Goal: Task Accomplishment & Management: Manage account settings

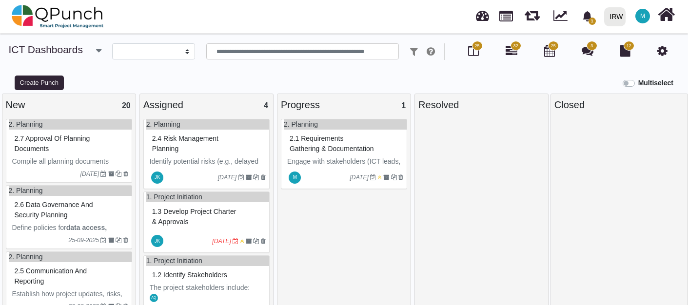
select select
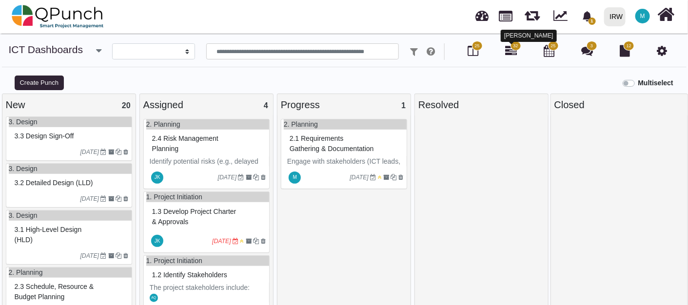
drag, startPoint x: 511, startPoint y: 51, endPoint x: 499, endPoint y: 63, distance: 17.9
click at [511, 51] on icon at bounding box center [512, 51] width 12 height 12
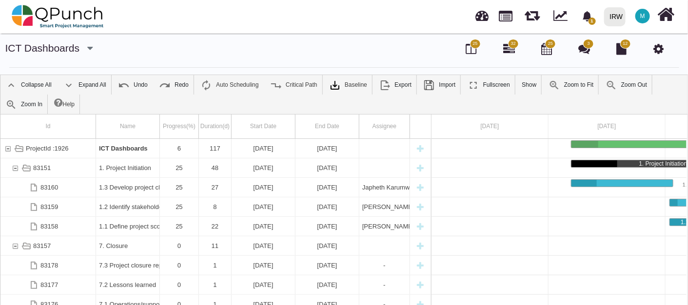
scroll to position [0, 90]
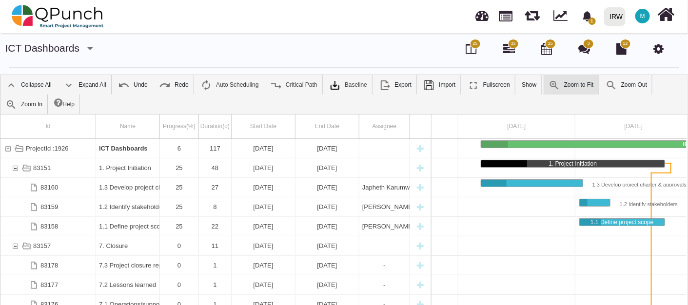
click at [572, 90] on link "Zoom to Fit" at bounding box center [571, 85] width 55 height 20
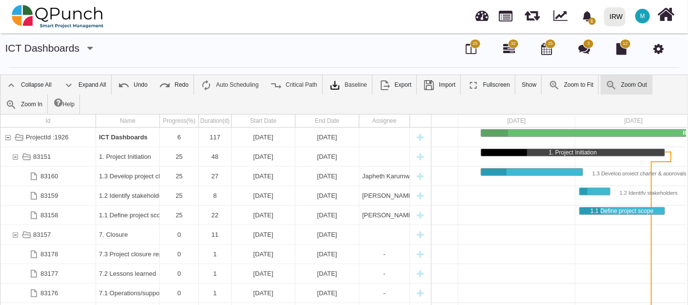
click at [638, 84] on link "Zoom Out" at bounding box center [626, 85] width 51 height 20
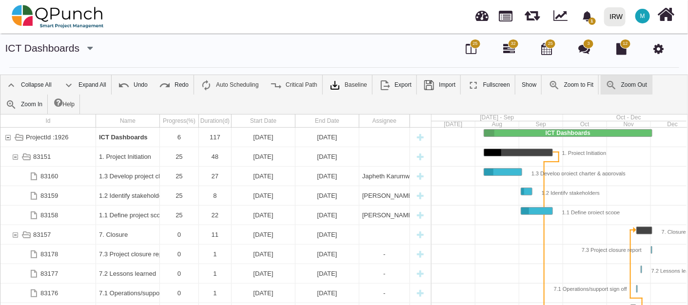
click at [638, 84] on link "Zoom Out" at bounding box center [626, 85] width 51 height 20
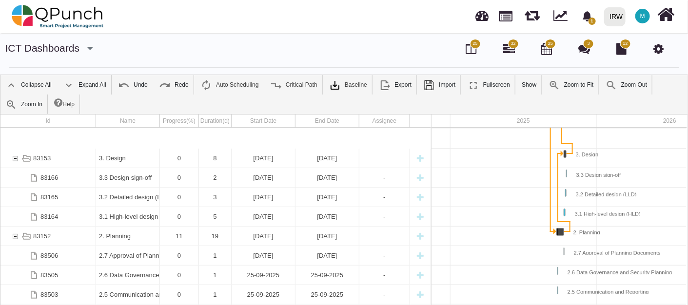
scroll to position [51, 0]
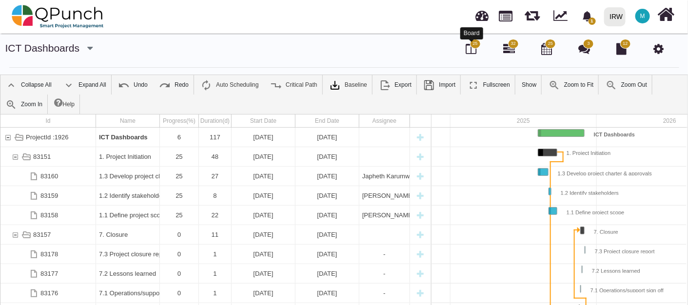
click at [468, 49] on icon at bounding box center [471, 49] width 11 height 12
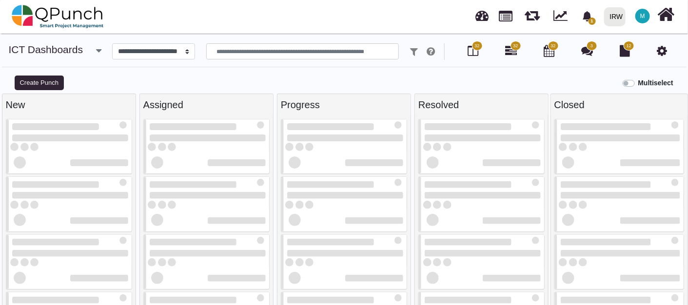
select select
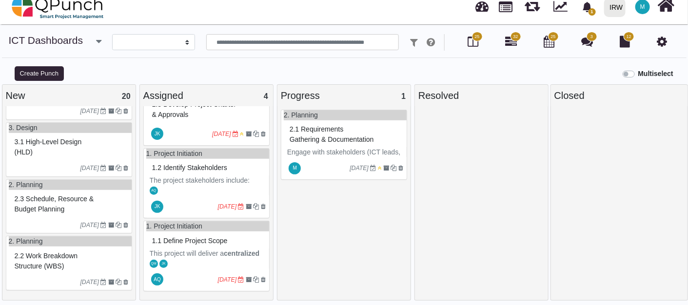
click at [199, 241] on span "1.1 Define project scope" at bounding box center [190, 241] width 76 height 8
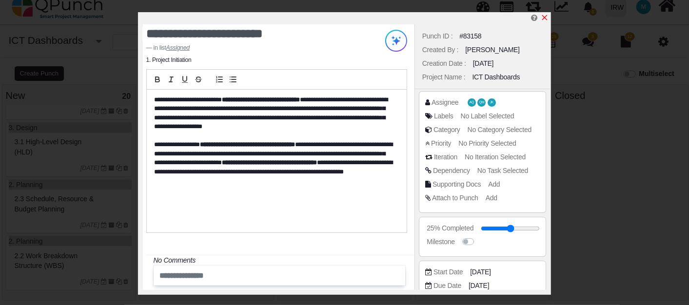
click at [547, 14] on link at bounding box center [545, 18] width 8 height 8
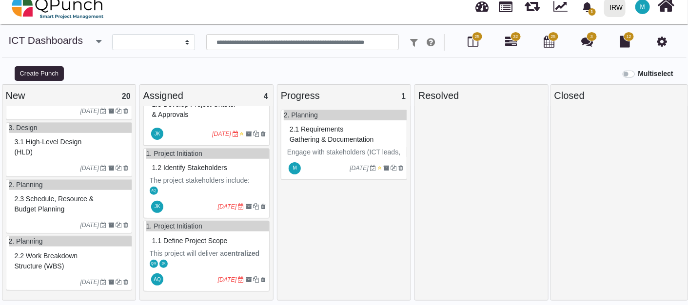
click at [192, 237] on span "1.1 Define project scope" at bounding box center [190, 241] width 76 height 8
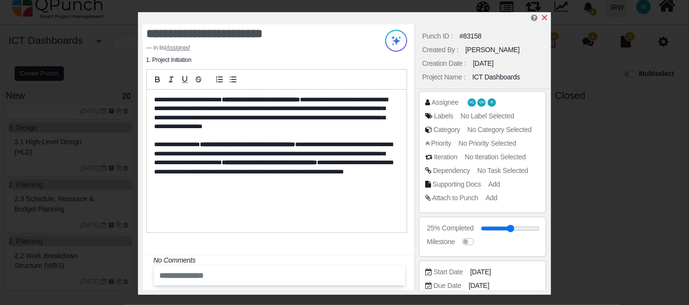
click at [547, 20] on icon "x" at bounding box center [544, 17] width 5 height 5
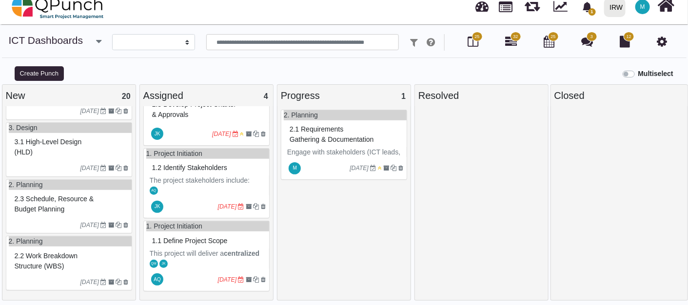
click at [205, 249] on p "This project will deliver a centralized ICT Global Dashboard that provides a on…" at bounding box center [208, 295] width 116 height 92
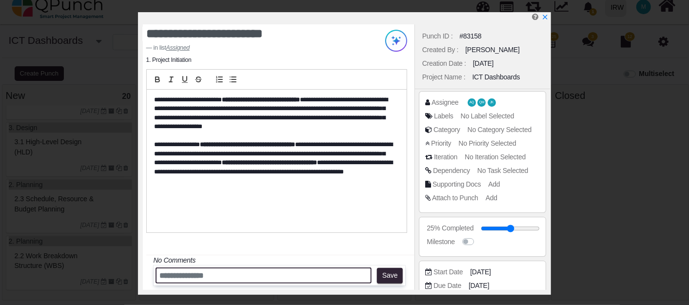
click at [254, 279] on input "text" at bounding box center [264, 276] width 216 height 16
drag, startPoint x: 254, startPoint y: 279, endPoint x: 280, endPoint y: 281, distance: 26.9
click at [280, 281] on input "**********" at bounding box center [264, 276] width 216 height 16
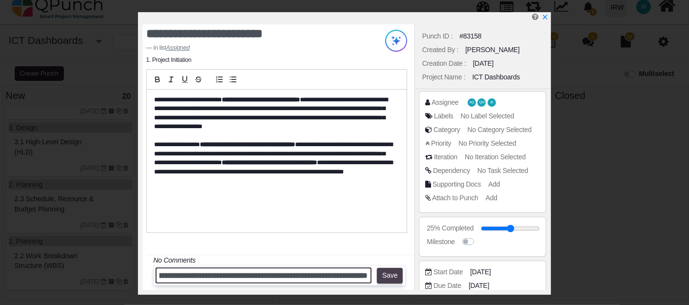
type input "**********"
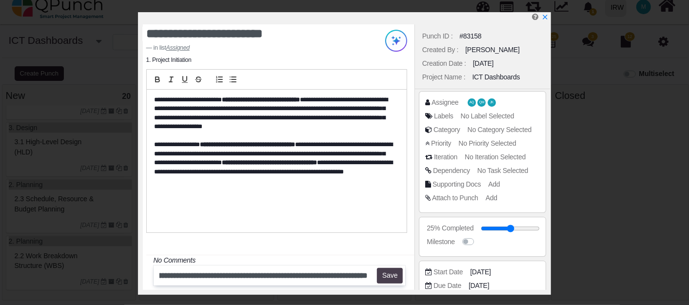
click at [393, 277] on button "Save" at bounding box center [390, 276] width 26 height 16
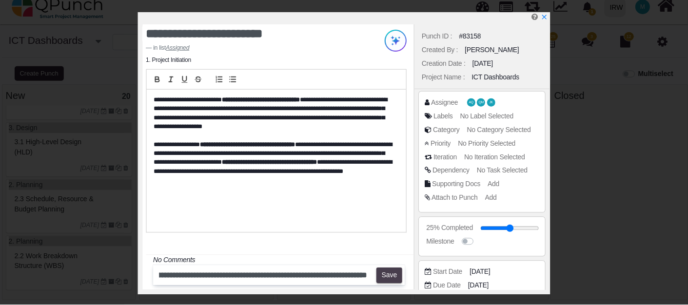
scroll to position [0, 0]
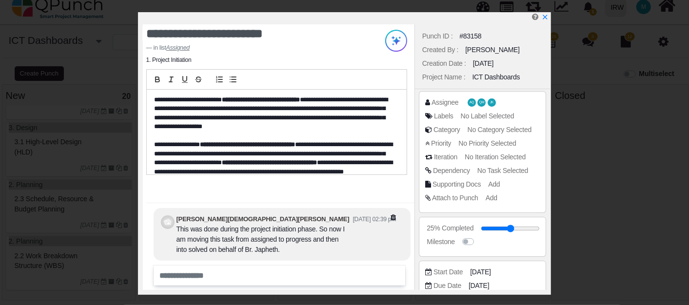
drag, startPoint x: 546, startPoint y: 18, endPoint x: 525, endPoint y: 40, distance: 30.4
click at [546, 18] on icon "x" at bounding box center [545, 17] width 7 height 7
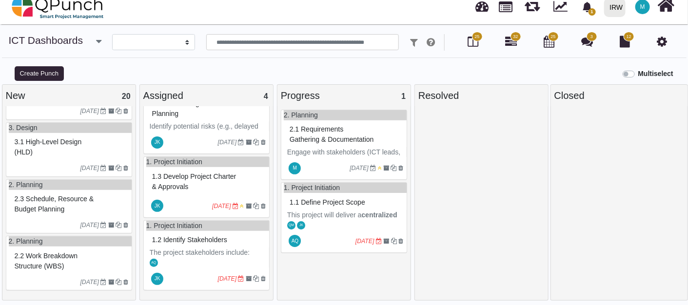
scroll to position [25, 0]
click at [340, 206] on span "1.1 Define project scope" at bounding box center [328, 203] width 76 height 8
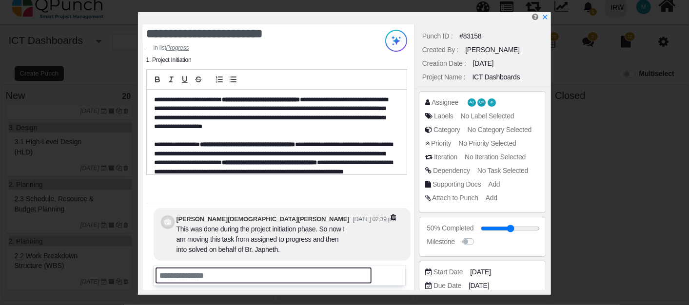
click at [227, 279] on input "text" at bounding box center [264, 276] width 216 height 16
type input "**********"
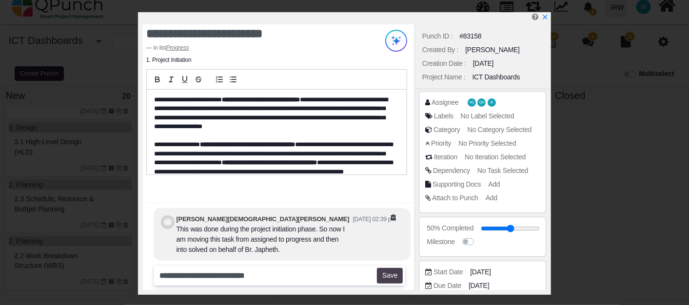
click at [389, 276] on button "Save" at bounding box center [390, 276] width 26 height 16
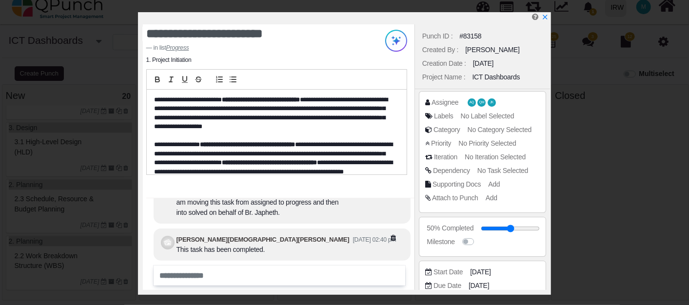
drag, startPoint x: 547, startPoint y: 20, endPoint x: 529, endPoint y: 23, distance: 18.5
click at [547, 20] on icon "x" at bounding box center [545, 17] width 7 height 7
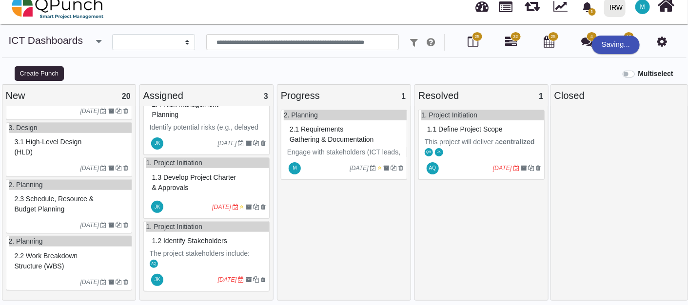
click at [486, 128] on span "1.1 Define project scope" at bounding box center [465, 129] width 76 height 8
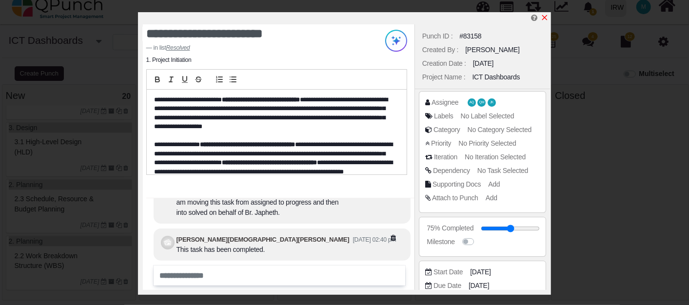
click at [544, 17] on icon "x" at bounding box center [545, 18] width 8 height 8
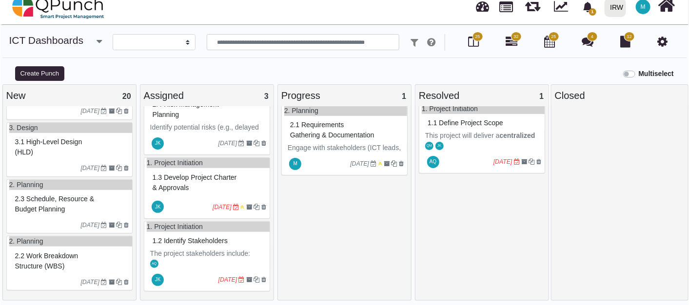
scroll to position [6, 0]
click at [201, 242] on span "1.2 Identify stakeholders" at bounding box center [189, 241] width 75 height 8
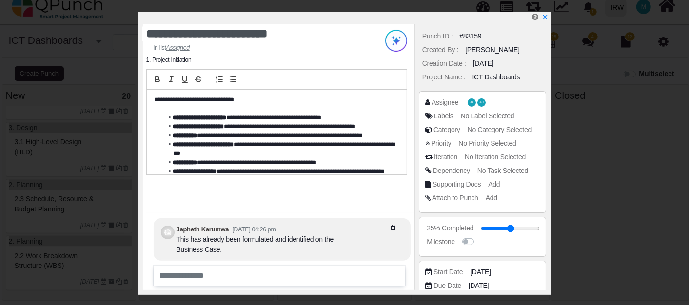
scroll to position [16, 0]
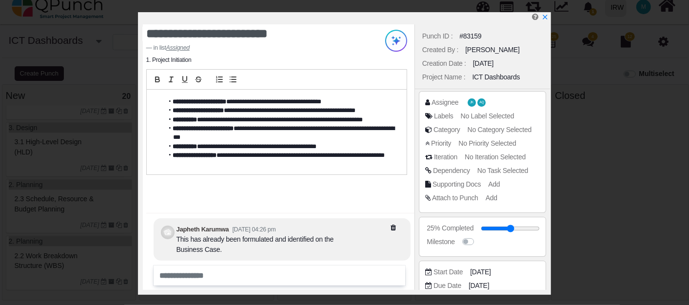
click at [249, 164] on li "**********" at bounding box center [278, 160] width 230 height 18
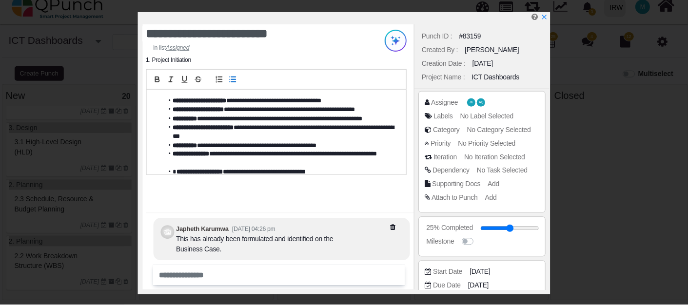
scroll to position [25, 0]
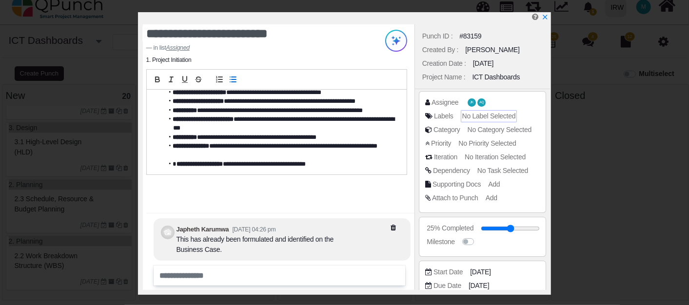
click at [500, 113] on span "No Label Selected" at bounding box center [489, 116] width 54 height 8
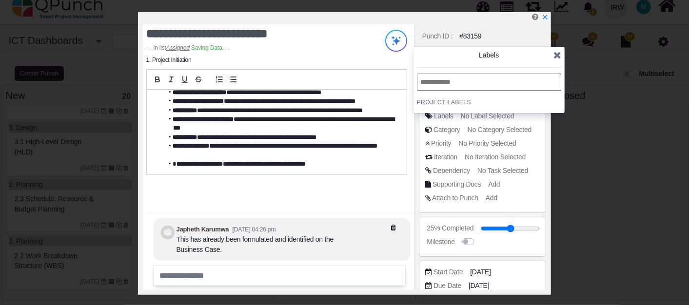
drag, startPoint x: 531, startPoint y: 73, endPoint x: 523, endPoint y: 89, distance: 17.9
click at [531, 74] on input "text" at bounding box center [489, 82] width 144 height 17
click at [561, 53] on icon at bounding box center [558, 55] width 8 height 10
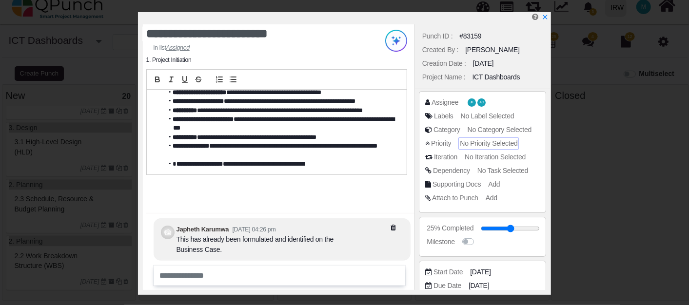
click at [494, 140] on span "No Priority Selected" at bounding box center [489, 144] width 58 height 8
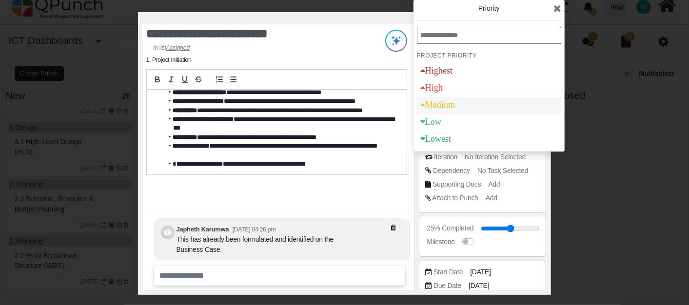
click at [471, 107] on div "Medium" at bounding box center [489, 105] width 144 height 17
click at [469, 125] on div "Low" at bounding box center [489, 122] width 144 height 17
click at [459, 106] on div "Medium" at bounding box center [438, 105] width 42 height 17
click at [559, 6] on icon at bounding box center [558, 8] width 8 height 10
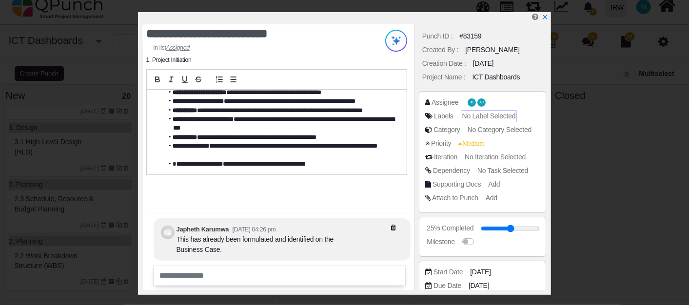
click at [494, 118] on span "No Label Selected" at bounding box center [489, 116] width 54 height 8
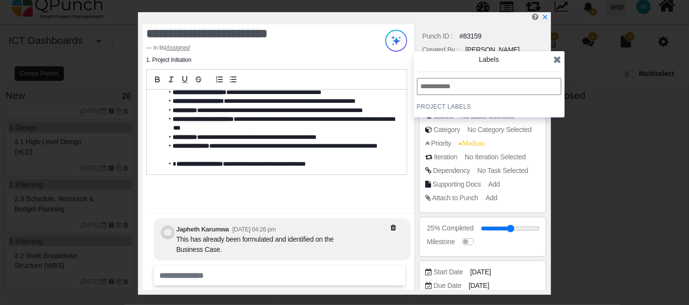
click at [556, 61] on icon at bounding box center [558, 60] width 8 height 10
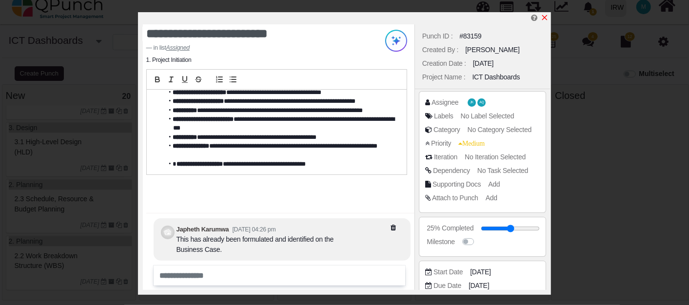
click at [545, 21] on icon "x" at bounding box center [545, 18] width 8 height 8
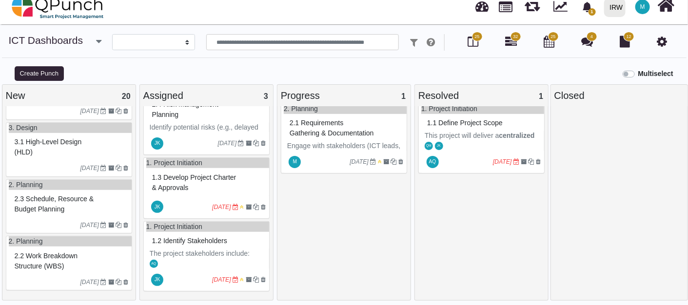
click at [661, 42] on icon at bounding box center [663, 42] width 10 height 12
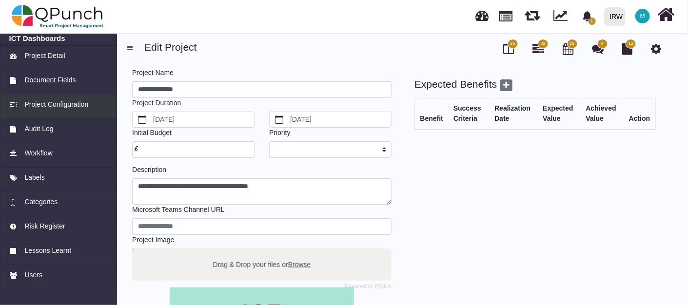
select select "*"
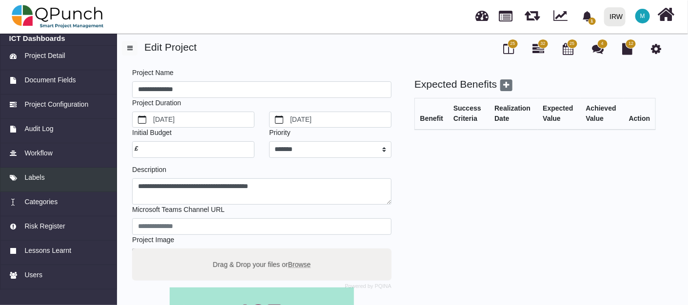
click at [46, 178] on div "Labels" at bounding box center [58, 178] width 99 height 10
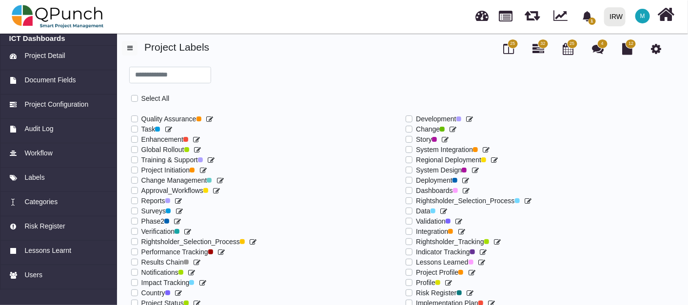
click at [141, 114] on label at bounding box center [141, 114] width 0 height 0
click at [141, 124] on label at bounding box center [141, 124] width 0 height 0
click at [141, 155] on label at bounding box center [141, 155] width 0 height 0
click at [141, 165] on label at bounding box center [141, 165] width 0 height 0
click at [141, 196] on label at bounding box center [141, 196] width 0 height 0
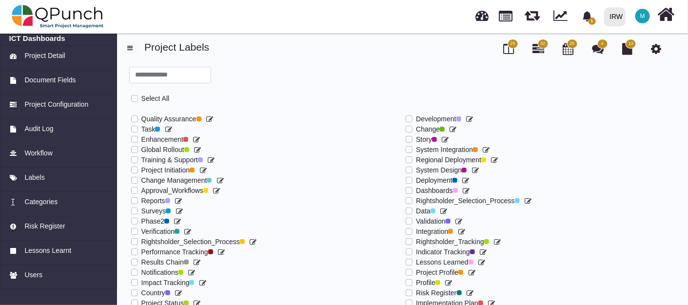
click at [416, 114] on label at bounding box center [416, 114] width 0 height 0
click at [416, 145] on label at bounding box center [416, 145] width 0 height 0
click at [416, 165] on label at bounding box center [416, 165] width 0 height 0
click at [416, 176] on label at bounding box center [416, 176] width 0 height 0
click at [416, 186] on label at bounding box center [416, 186] width 0 height 0
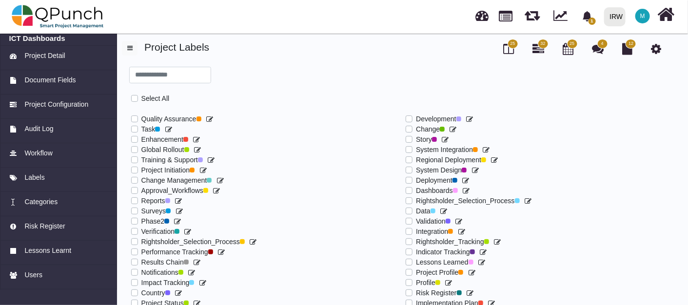
click at [416, 206] on label at bounding box center [416, 206] width 0 height 0
click at [416, 217] on label at bounding box center [416, 217] width 0 height 0
click at [416, 227] on label at bounding box center [416, 227] width 0 height 0
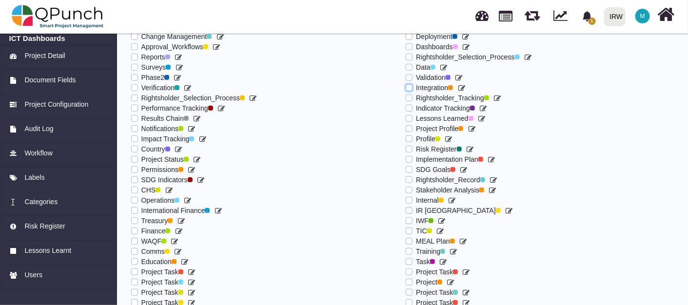
scroll to position [144, 0]
click at [416, 113] on label at bounding box center [416, 113] width 0 height 0
click at [416, 144] on label at bounding box center [416, 144] width 0 height 0
click at [416, 154] on label at bounding box center [416, 154] width 0 height 0
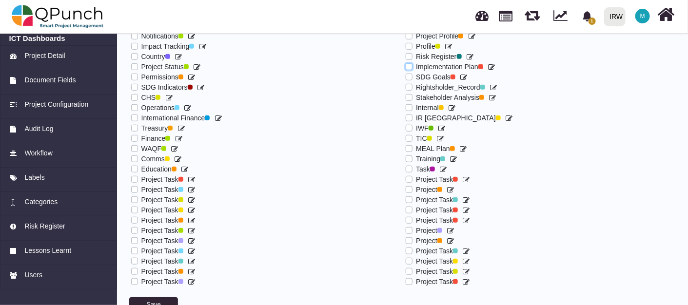
scroll to position [242, 0]
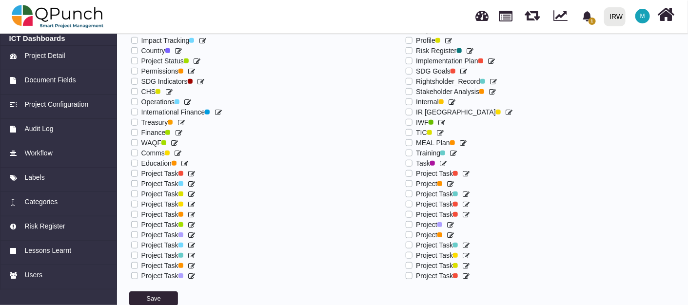
click at [416, 189] on label at bounding box center [416, 189] width 0 height 0
click at [171, 296] on button "Save" at bounding box center [153, 299] width 49 height 15
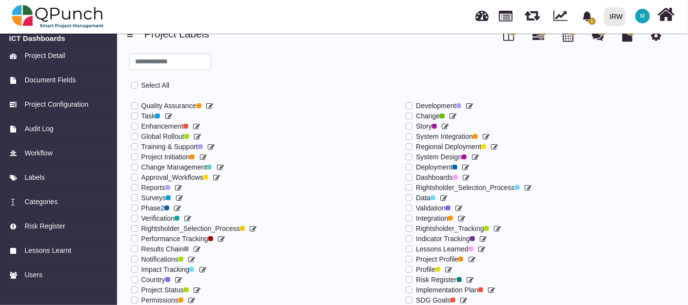
scroll to position [0, 0]
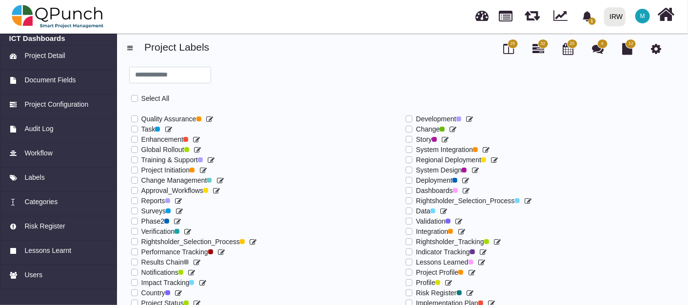
drag, startPoint x: 512, startPoint y: 45, endPoint x: 452, endPoint y: 86, distance: 73.1
click at [512, 45] on span "25" at bounding box center [513, 43] width 5 height 7
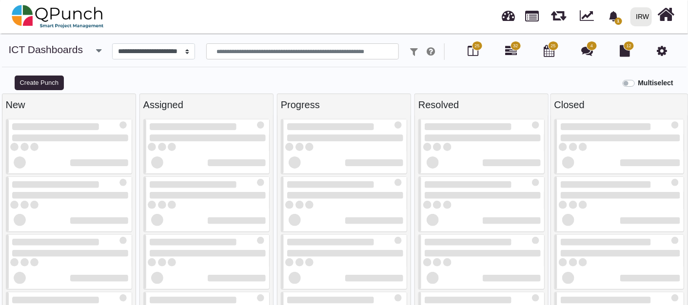
select select
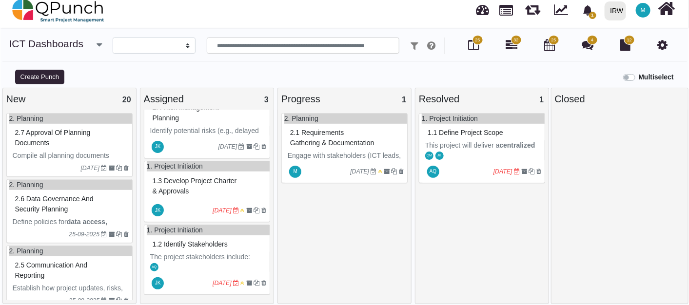
scroll to position [9, 0]
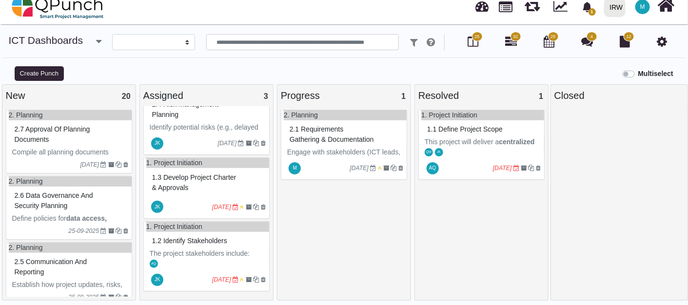
click at [198, 240] on span "1.2 Identify stakeholders" at bounding box center [189, 241] width 75 height 8
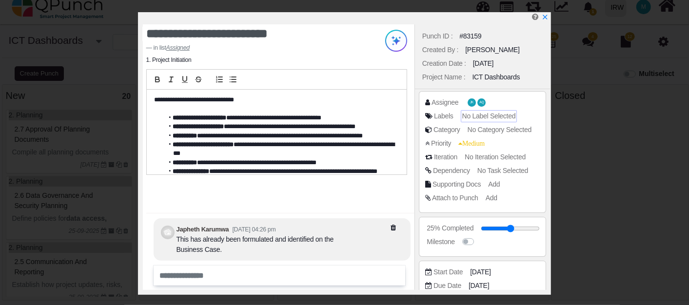
click at [479, 117] on span "No Label Selected" at bounding box center [489, 116] width 54 height 8
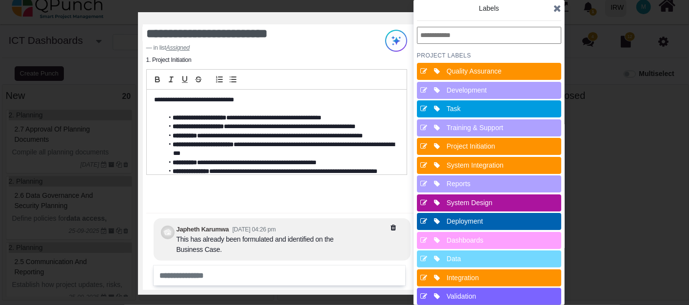
click at [558, 8] on icon at bounding box center [558, 8] width 8 height 10
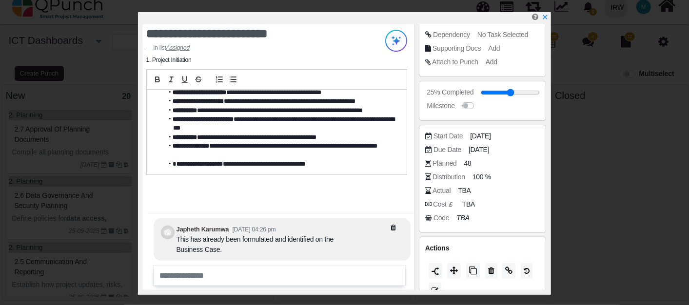
scroll to position [151, 0]
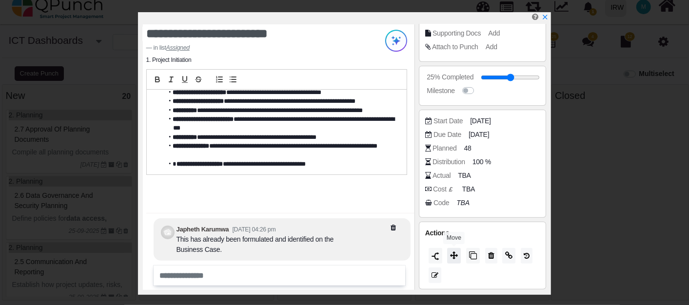
click at [459, 256] on button at bounding box center [454, 256] width 14 height 16
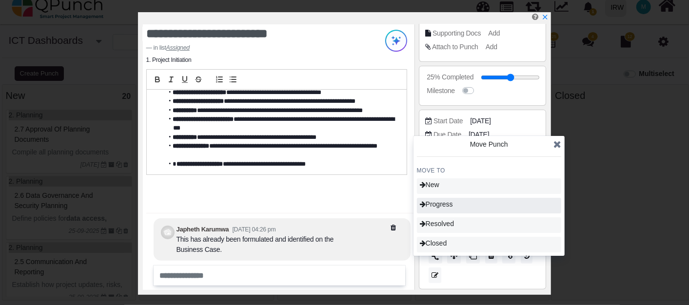
click at [444, 206] on span "Progress" at bounding box center [436, 204] width 33 height 8
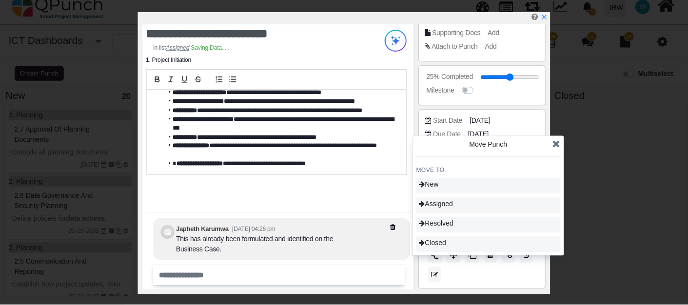
scroll to position [25, 0]
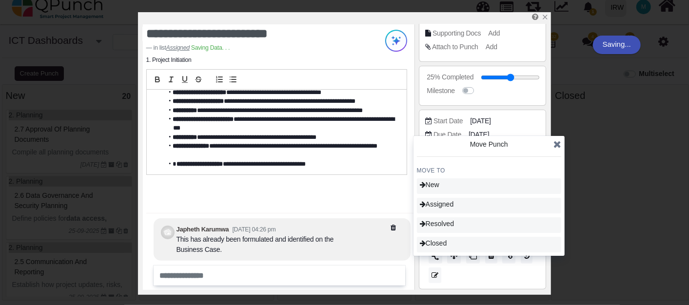
type input "**"
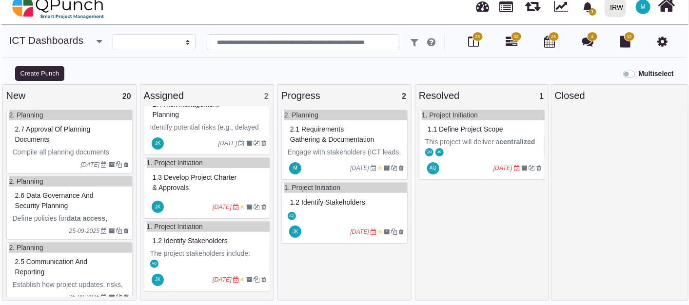
scroll to position [6, 0]
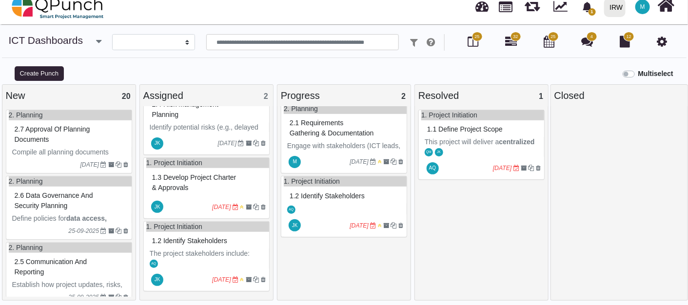
click at [347, 215] on div "AQ" at bounding box center [345, 209] width 123 height 10
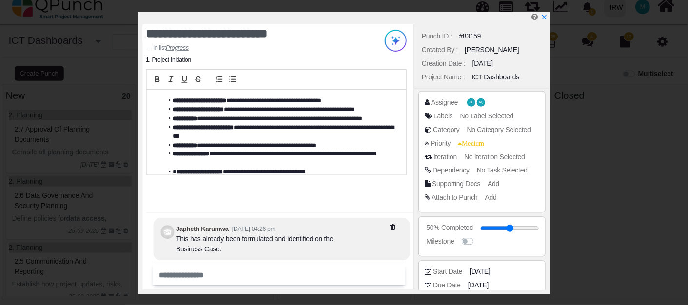
scroll to position [25, 0]
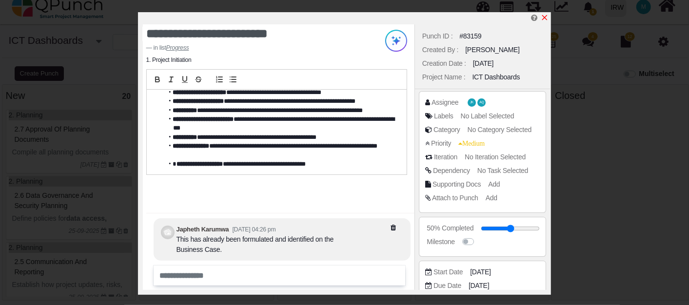
click at [545, 15] on icon "x" at bounding box center [545, 18] width 8 height 8
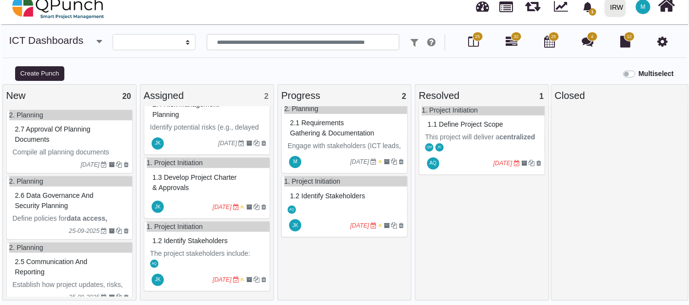
scroll to position [6, 0]
click at [346, 215] on div "AQ" at bounding box center [345, 209] width 123 height 10
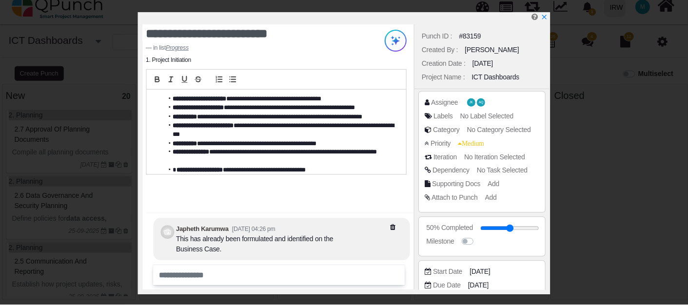
scroll to position [25, 0]
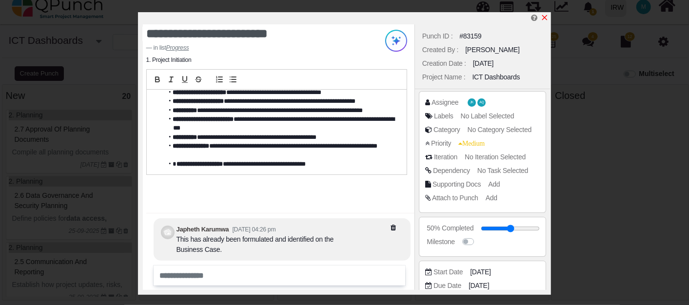
click at [545, 21] on icon "x" at bounding box center [545, 18] width 8 height 8
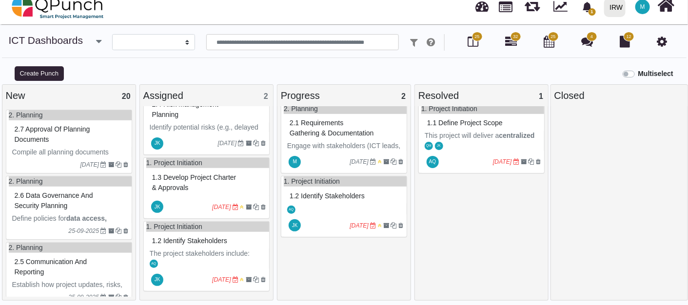
click at [660, 45] on icon at bounding box center [663, 42] width 10 height 12
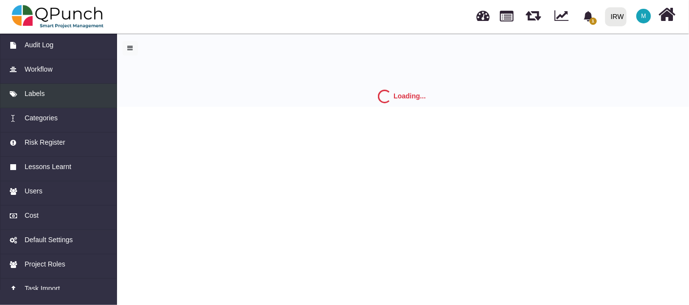
scroll to position [97, 0]
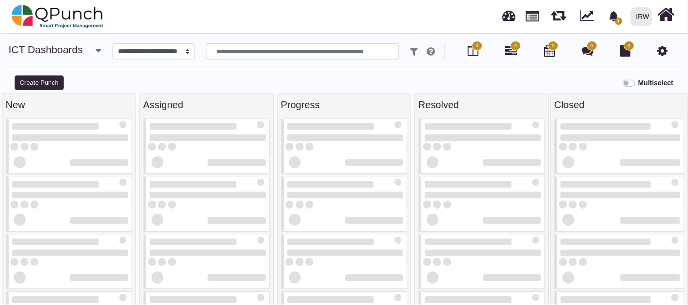
scroll to position [9, 0]
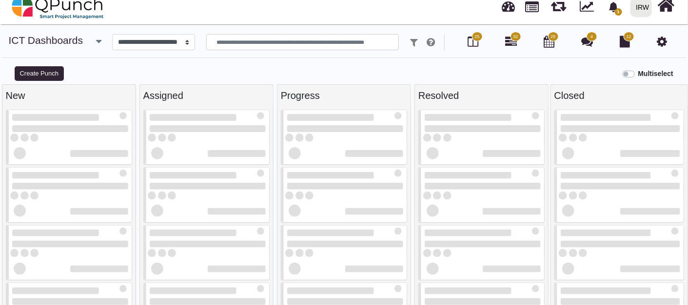
select select
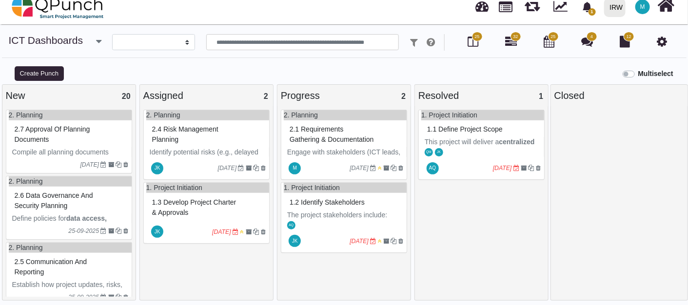
scroll to position [6, 0]
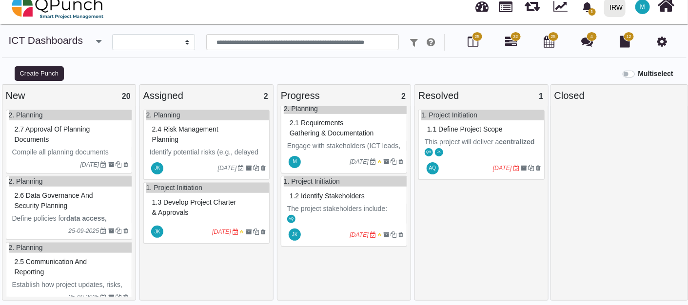
click at [339, 200] on span "1.2 Identify stakeholders" at bounding box center [327, 196] width 75 height 8
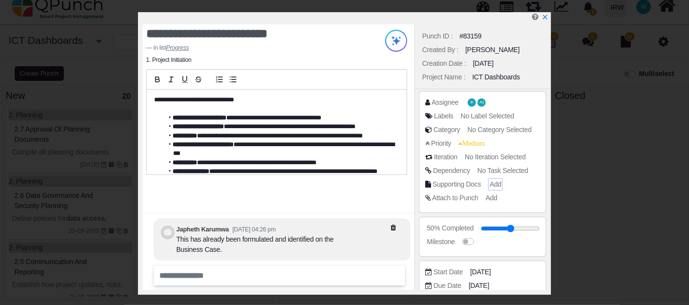
click at [492, 185] on span "Add" at bounding box center [496, 184] width 12 height 8
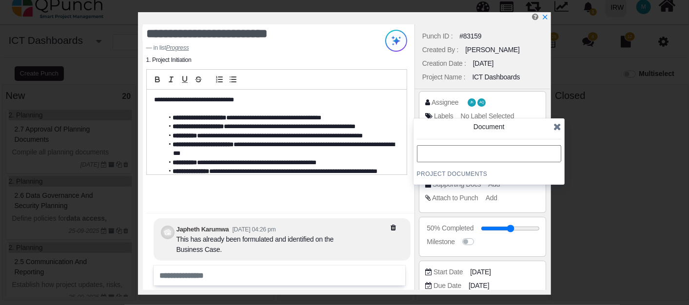
click at [438, 167] on div "Project Documents" at bounding box center [489, 161] width 144 height 33
click at [454, 177] on h4 "Project Documents" at bounding box center [489, 174] width 144 height 8
click at [515, 151] on input "text" at bounding box center [489, 153] width 144 height 17
click at [555, 128] on icon at bounding box center [558, 127] width 8 height 10
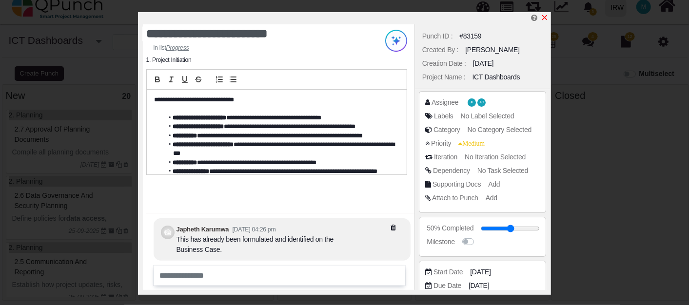
click at [547, 18] on icon "x" at bounding box center [545, 18] width 8 height 8
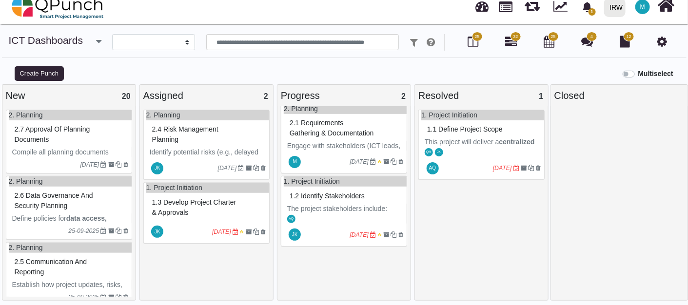
click at [664, 40] on icon at bounding box center [663, 42] width 10 height 12
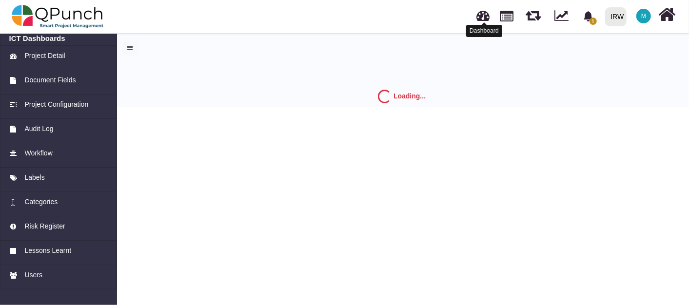
drag, startPoint x: 483, startPoint y: 19, endPoint x: 466, endPoint y: 52, distance: 37.5
click at [451, 60] on div "Loading..." at bounding box center [402, 69] width 574 height 76
click at [513, 12] on link at bounding box center [507, 15] width 14 height 17
select select "**********"
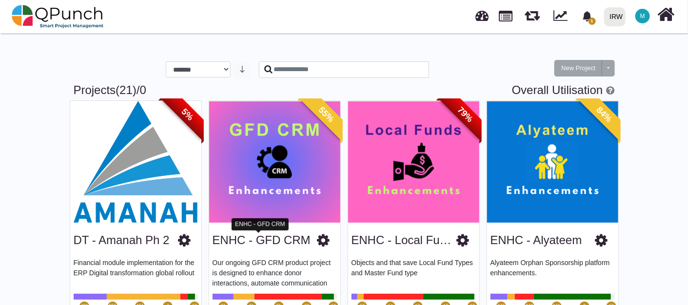
click at [257, 244] on link "ENHC - GFD CRM" at bounding box center [262, 240] width 98 height 13
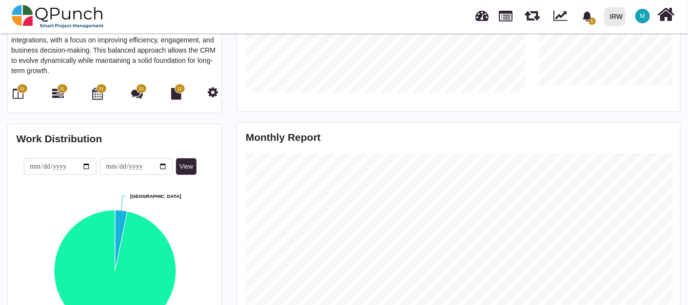
scroll to position [289, 0]
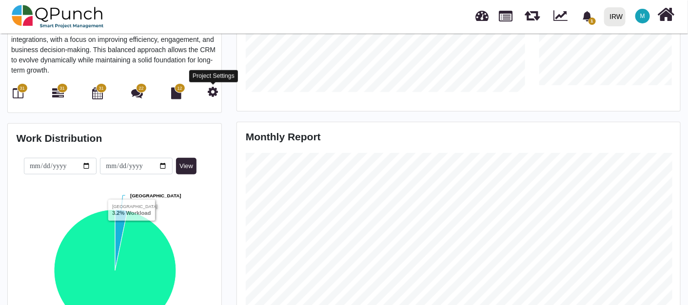
click at [217, 94] on icon at bounding box center [213, 92] width 10 height 12
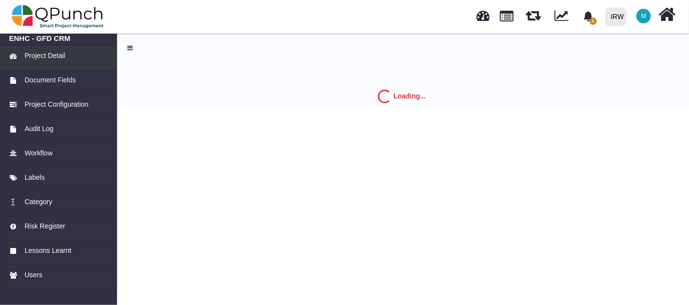
click at [39, 60] on span "Project Detail" at bounding box center [44, 56] width 40 height 10
drag, startPoint x: 667, startPoint y: 18, endPoint x: 400, endPoint y: 223, distance: 336.7
click at [400, 223] on body "1 Notification Clear Run ETL to Import to RE [GEOGRAPHIC_DATA] [DATE] Run ETL t…" at bounding box center [344, 152] width 689 height 305
click at [665, 20] on icon at bounding box center [667, 14] width 17 height 19
select select "**********"
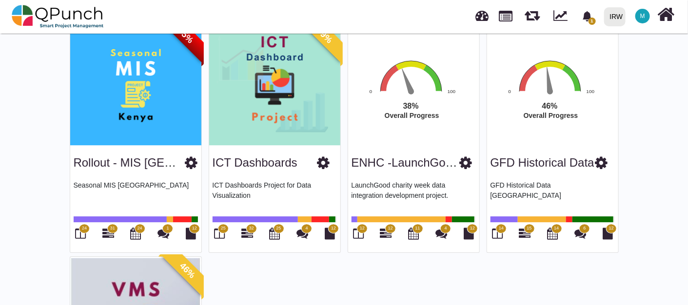
scroll to position [939, 0]
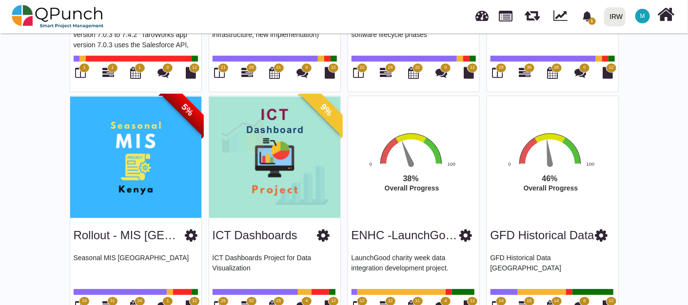
click at [259, 133] on img at bounding box center [274, 157] width 131 height 122
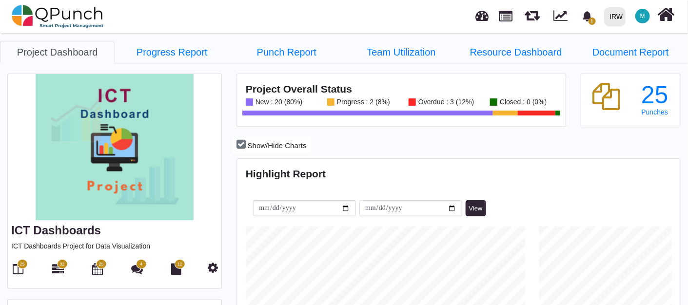
scroll to position [139, 147]
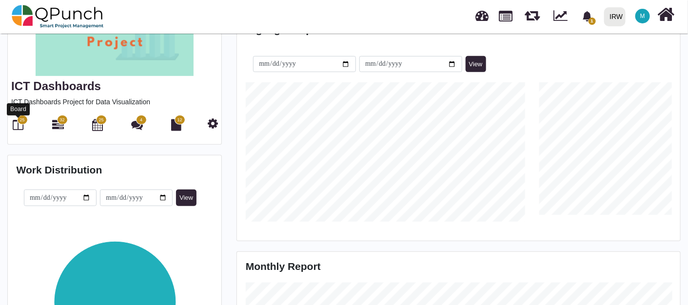
click at [19, 122] on span "25" at bounding box center [22, 120] width 11 height 10
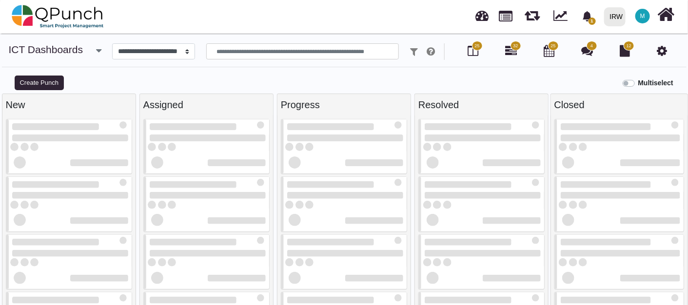
select select
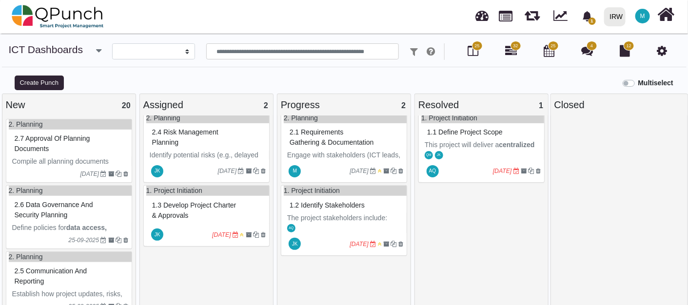
click at [352, 209] on span "1.2 Identify stakeholders" at bounding box center [327, 205] width 75 height 8
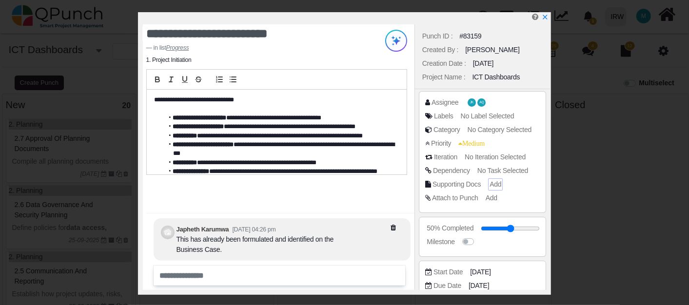
click at [496, 182] on span "Add" at bounding box center [496, 184] width 12 height 8
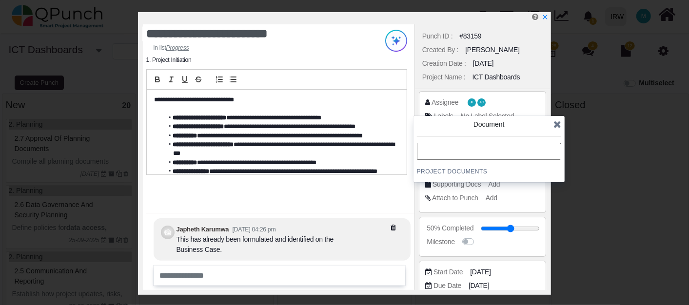
click at [470, 171] on h4 "Project Documents" at bounding box center [489, 172] width 144 height 8
click at [524, 205] on div "Attach to Punch Add" at bounding box center [482, 200] width 115 height 14
click at [559, 123] on icon at bounding box center [558, 125] width 8 height 10
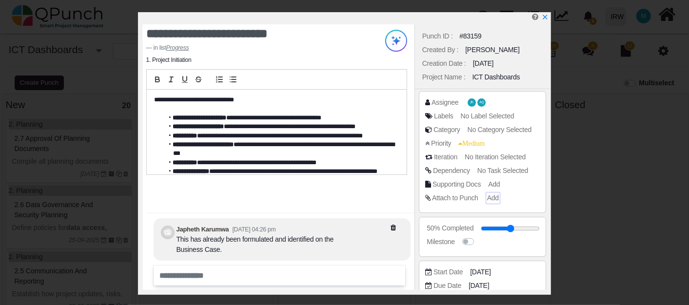
click at [488, 196] on span "Add" at bounding box center [493, 198] width 12 height 8
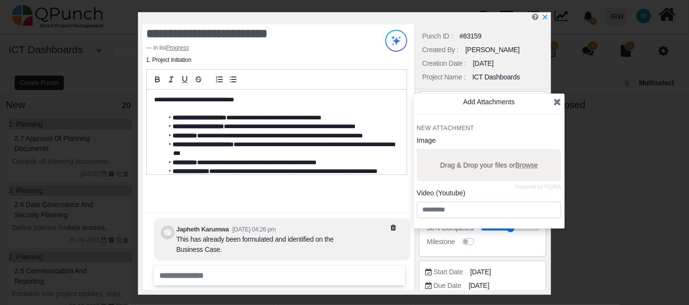
drag, startPoint x: 556, startPoint y: 105, endPoint x: 548, endPoint y: 148, distance: 43.6
click at [556, 105] on icon at bounding box center [558, 102] width 8 height 10
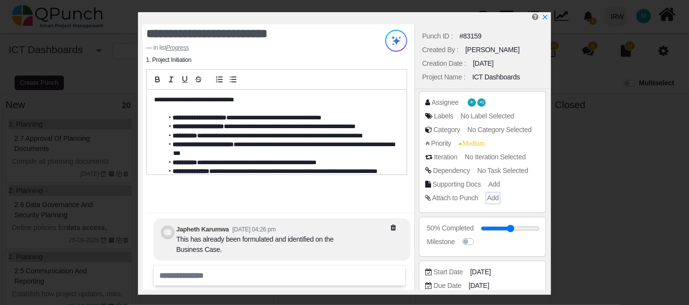
click at [491, 200] on span "Add" at bounding box center [493, 198] width 12 height 8
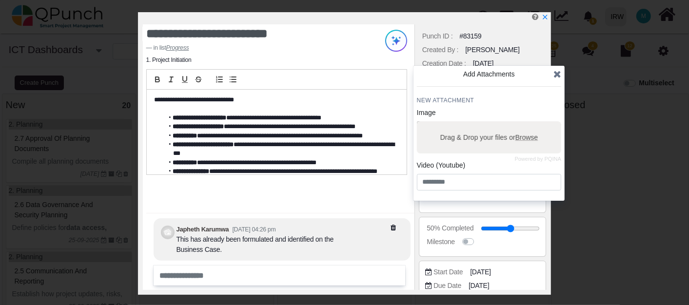
click at [532, 139] on span "Browse" at bounding box center [526, 138] width 23 height 8
click at [532, 124] on input "Drag & Drop your files or Browse" at bounding box center [489, 122] width 144 height 3
click at [559, 75] on icon at bounding box center [558, 74] width 8 height 10
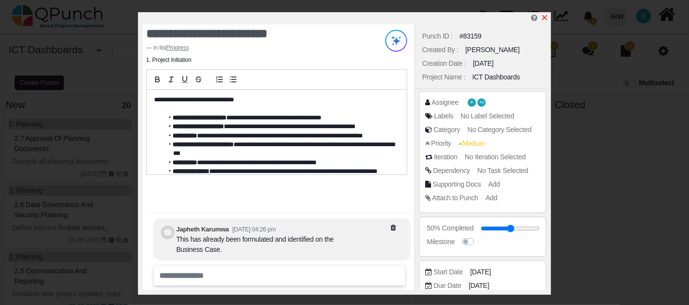
click at [546, 16] on icon "x" at bounding box center [545, 18] width 8 height 8
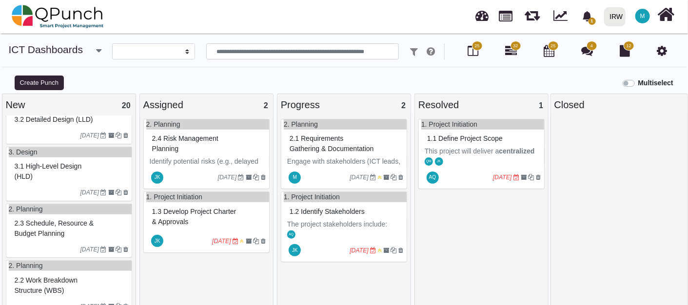
click at [320, 146] on span "2.1 Requirements gathering & documentation" at bounding box center [332, 144] width 84 height 18
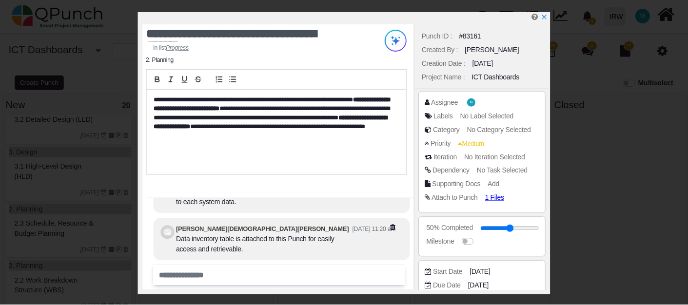
scroll to position [-41, 0]
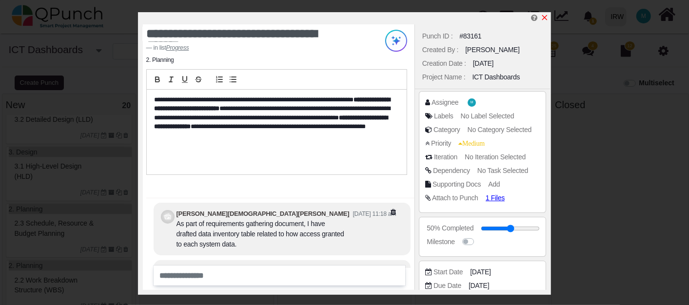
click at [546, 20] on icon "x" at bounding box center [544, 17] width 5 height 5
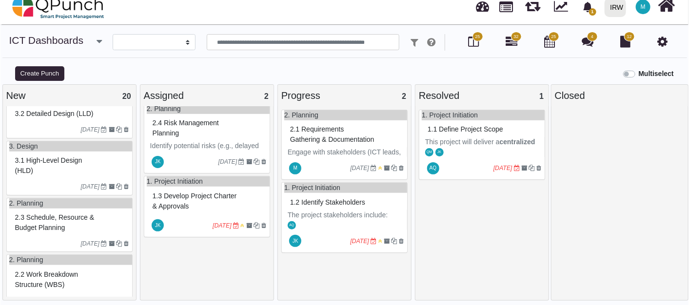
scroll to position [886, 0]
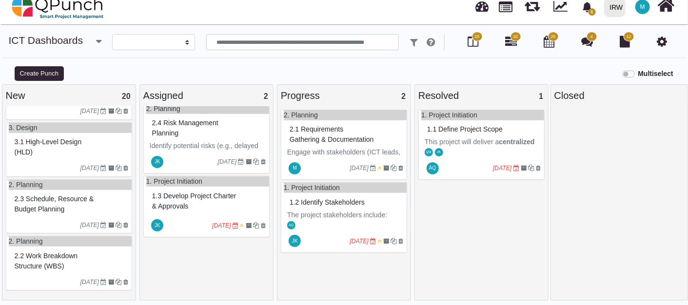
click at [48, 269] on span "2.2 Work breakdown structure (WBS)" at bounding box center [46, 261] width 63 height 18
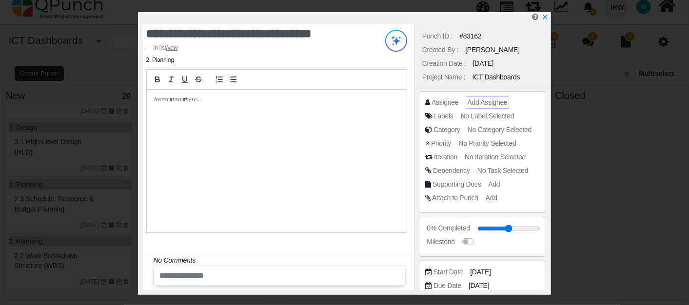
click at [479, 100] on span "Add Assignee" at bounding box center [487, 103] width 40 height 8
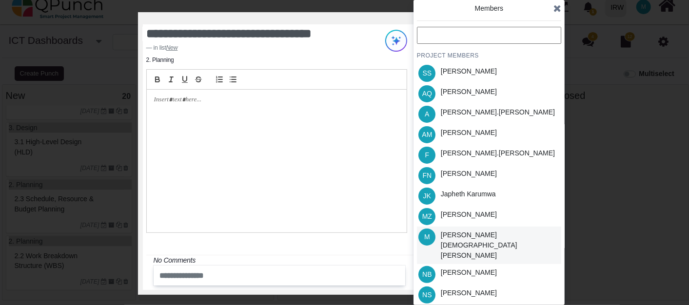
click at [501, 234] on div "[PERSON_NAME][DEMOGRAPHIC_DATA][PERSON_NAME]" at bounding box center [500, 246] width 124 height 38
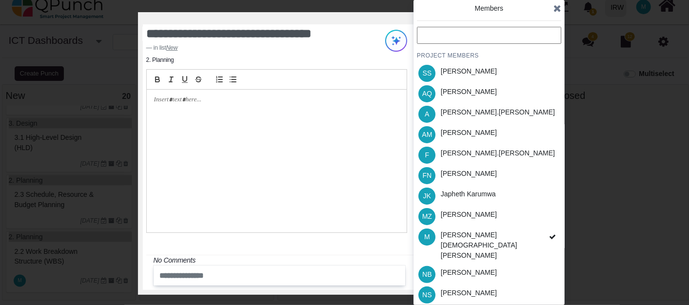
click at [558, 7] on icon at bounding box center [558, 8] width 8 height 10
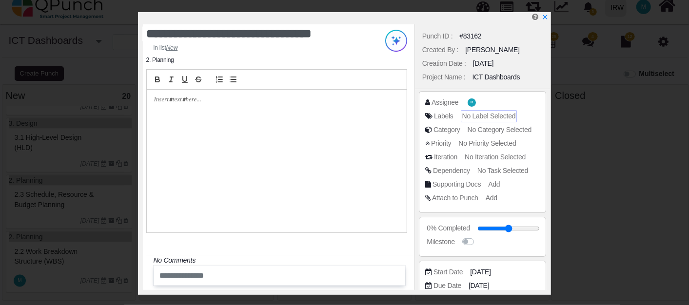
click at [500, 119] on span "No Label Selected" at bounding box center [489, 116] width 54 height 8
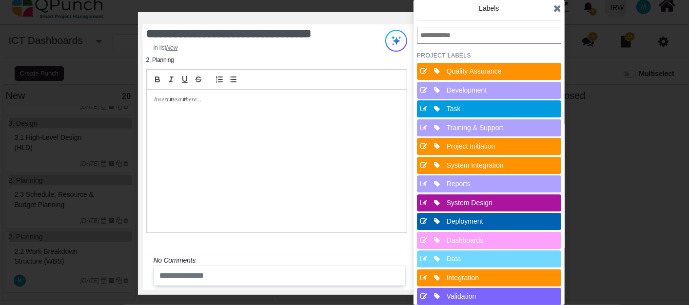
click at [558, 13] on icon at bounding box center [558, 8] width 8 height 10
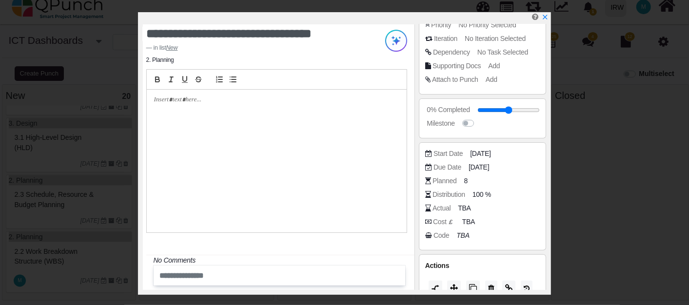
scroll to position [144, 0]
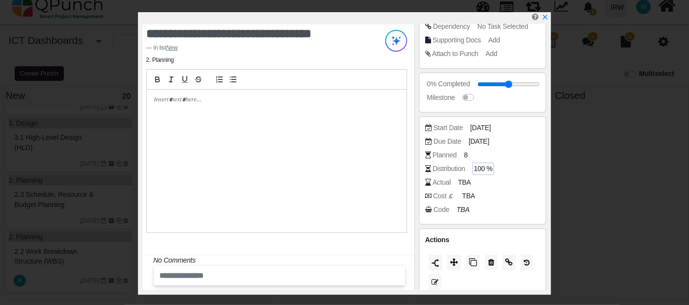
click at [485, 170] on span "100 %" at bounding box center [483, 169] width 19 height 10
type input "*"
type input "**"
click at [462, 181] on span "TBA" at bounding box center [465, 183] width 13 height 10
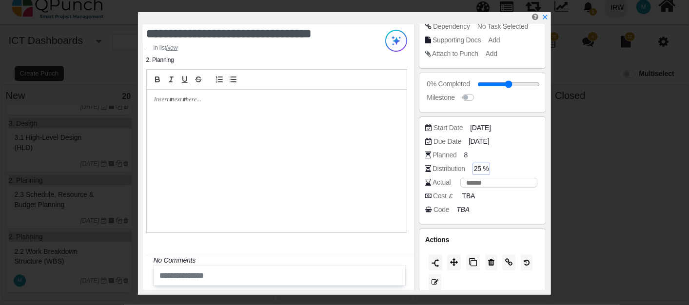
click at [484, 183] on input "number" at bounding box center [498, 183] width 77 height 10
type input "*"
click at [402, 176] on div at bounding box center [277, 161] width 260 height 143
click at [468, 180] on span "TBA" at bounding box center [465, 183] width 13 height 10
click at [468, 183] on input "number" at bounding box center [498, 183] width 77 height 10
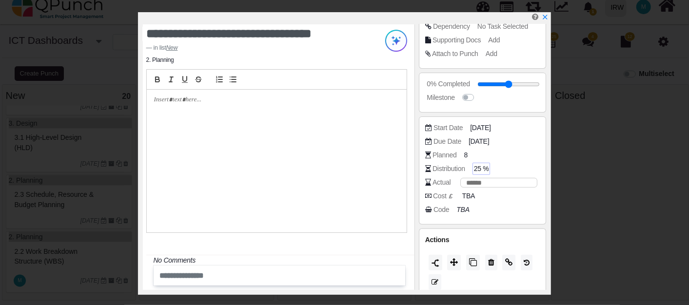
type input "*"
click at [356, 180] on div at bounding box center [277, 161] width 260 height 143
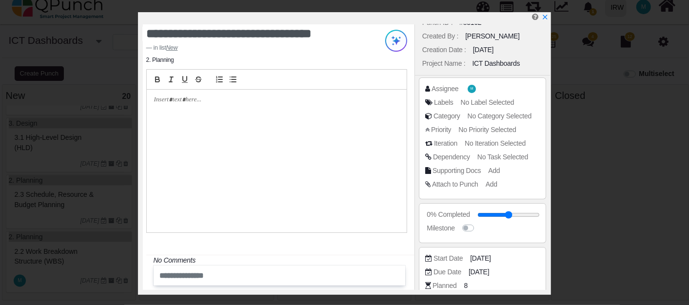
scroll to position [0, 0]
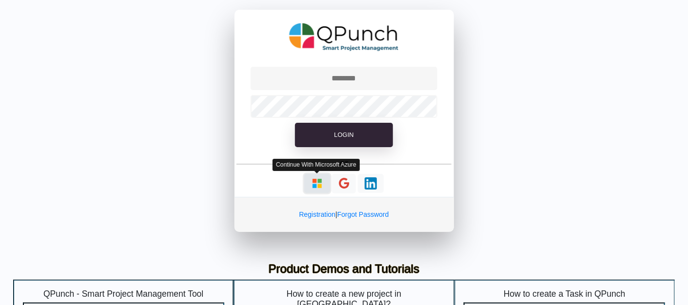
click at [317, 183] on img "button" at bounding box center [317, 184] width 12 height 12
type input "**********"
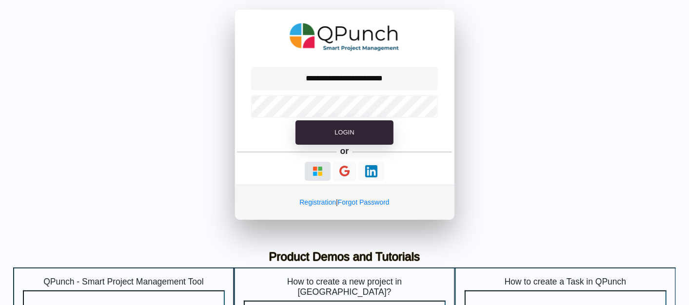
select select "**********"
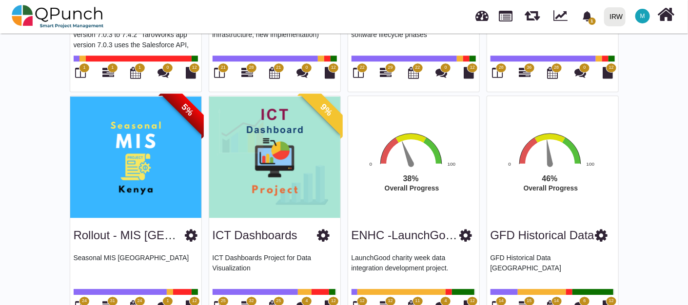
scroll to position [1012, 0]
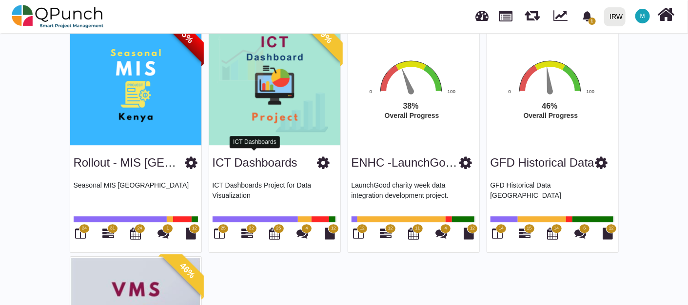
click at [256, 160] on link "ICT Dashboards" at bounding box center [255, 162] width 85 height 13
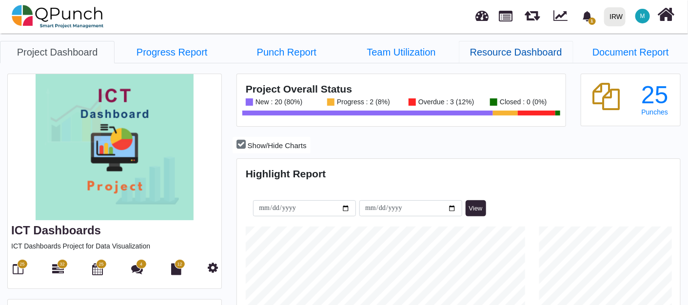
scroll to position [139, 147]
click at [172, 272] on icon at bounding box center [176, 269] width 10 height 12
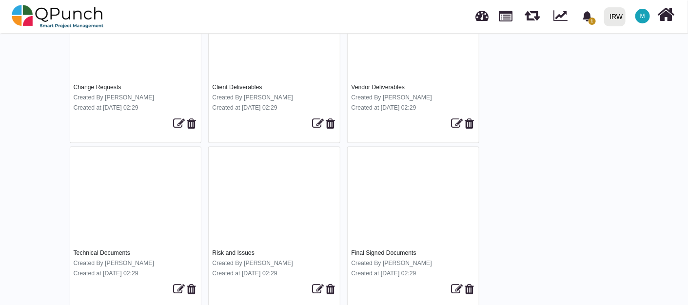
scroll to position [499, 0]
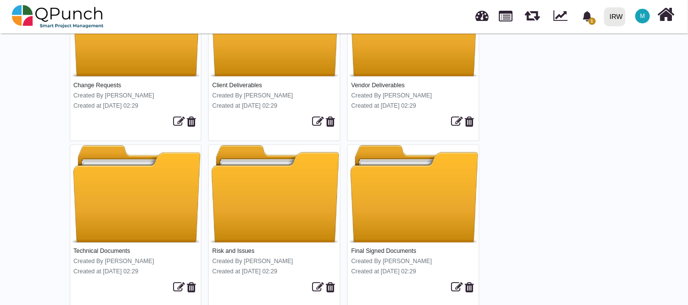
click at [138, 180] on div at bounding box center [135, 194] width 131 height 98
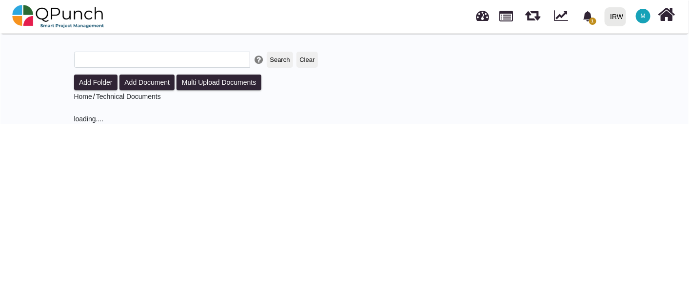
scroll to position [31, 0]
click at [144, 80] on button "Add Document" at bounding box center [147, 83] width 56 height 16
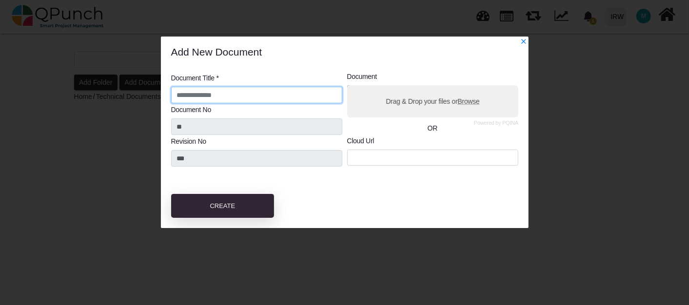
click at [234, 92] on input "text" at bounding box center [256, 95] width 171 height 17
type input "**********"
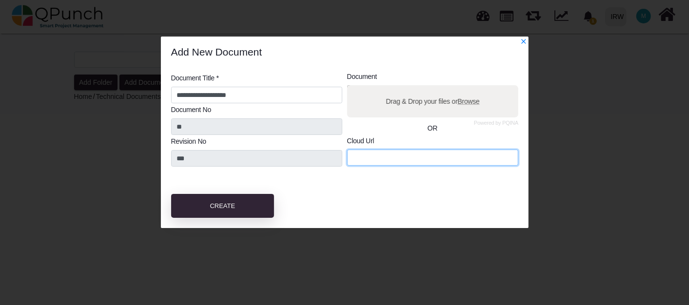
click at [443, 152] on input "url" at bounding box center [432, 158] width 171 height 17
paste input "**********"
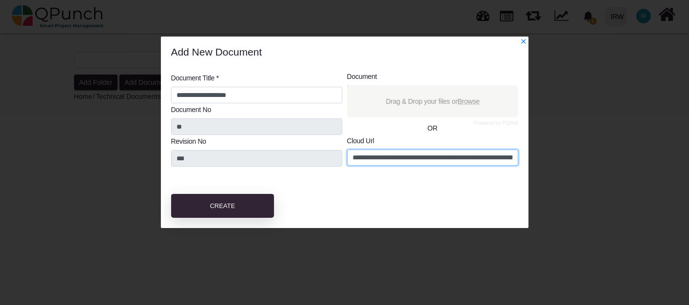
scroll to position [0, 550]
type input "**********"
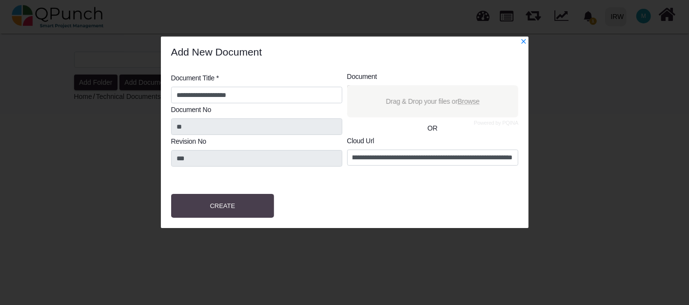
click at [240, 202] on button "Create" at bounding box center [222, 206] width 103 height 24
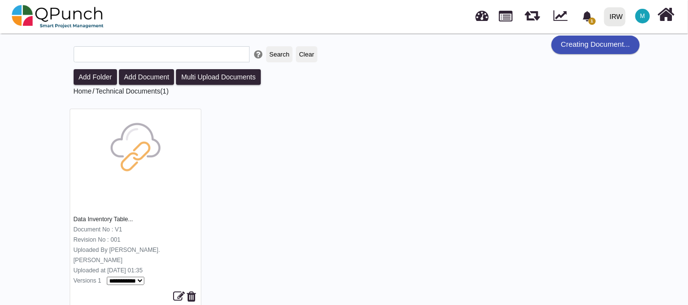
scroll to position [39, 0]
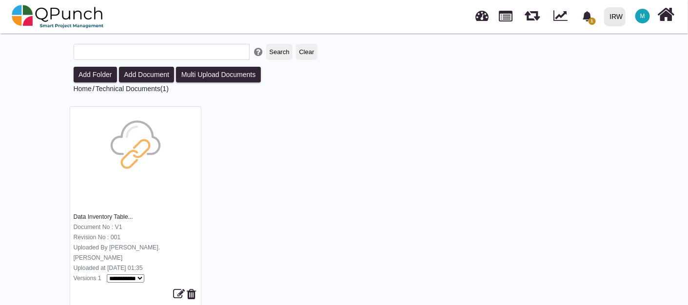
click at [140, 275] on select "**********" at bounding box center [126, 279] width 38 height 8
click at [136, 146] on img at bounding box center [135, 145] width 62 height 62
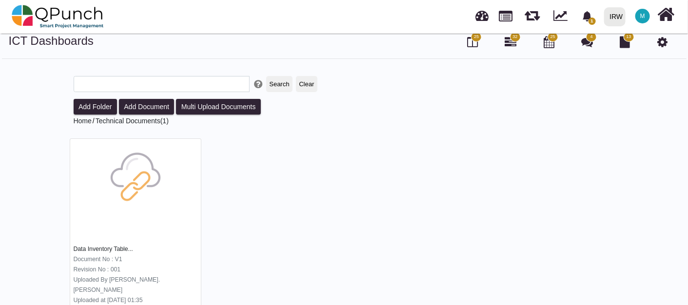
scroll to position [0, 0]
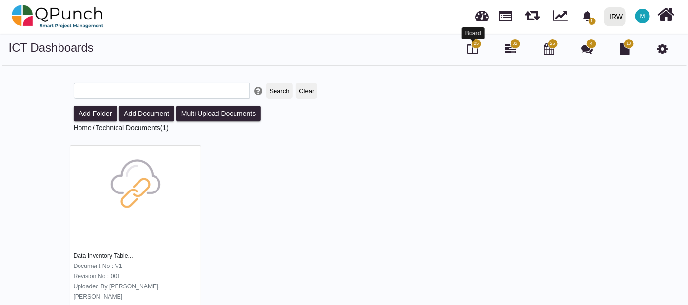
click at [470, 50] on icon at bounding box center [472, 49] width 11 height 12
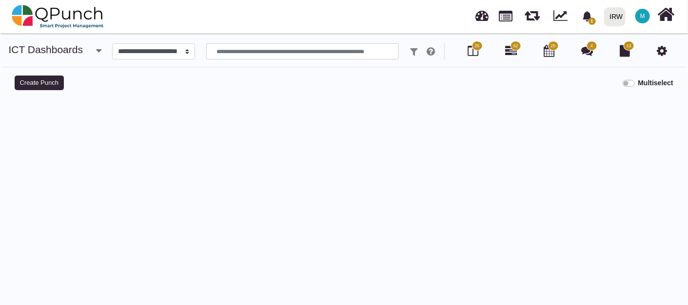
select select
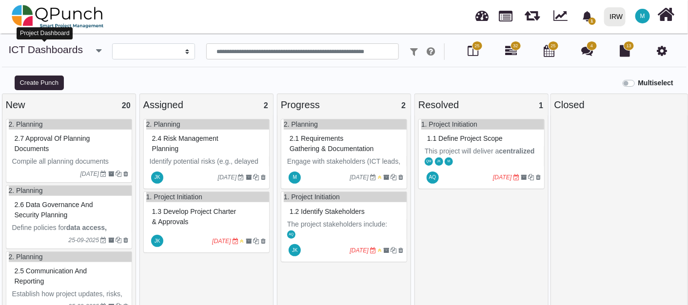
click at [55, 53] on link "ICT Dashboards" at bounding box center [46, 49] width 75 height 11
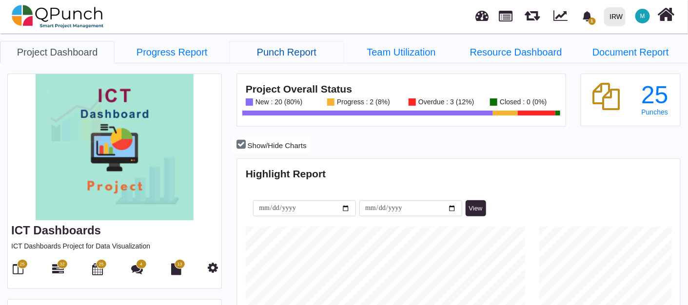
scroll to position [139, 147]
click at [276, 51] on link "Punch Report" at bounding box center [286, 52] width 115 height 22
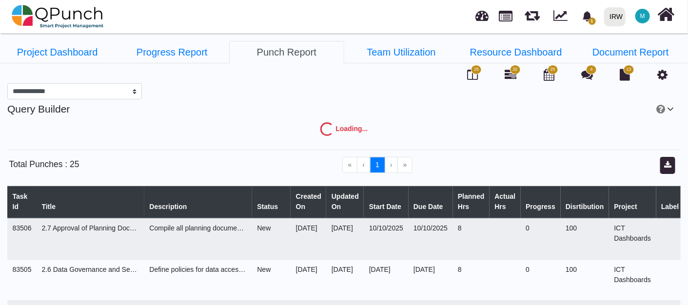
select select "***"
select select "****"
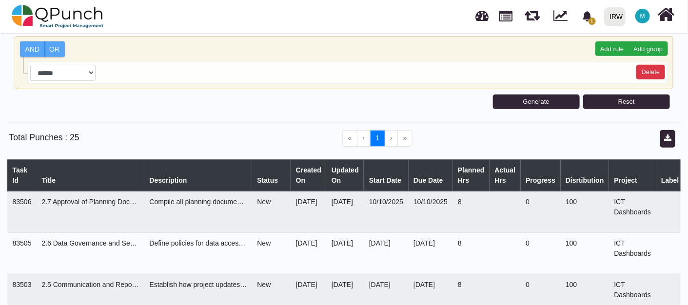
scroll to position [144, 0]
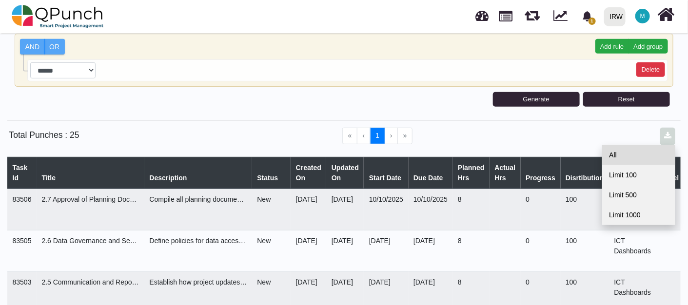
click at [642, 147] on link "All" at bounding box center [638, 155] width 73 height 20
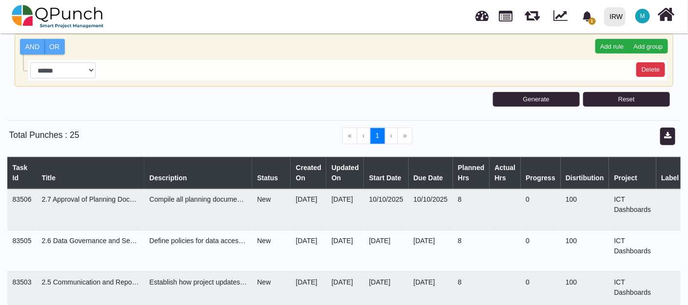
click at [230, 39] on div "Add rule Add group AND OR" at bounding box center [344, 47] width 648 height 16
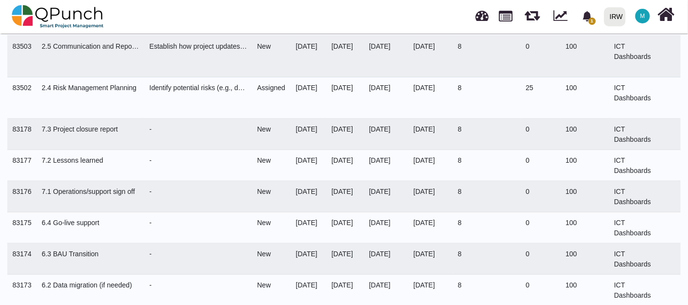
scroll to position [19, 0]
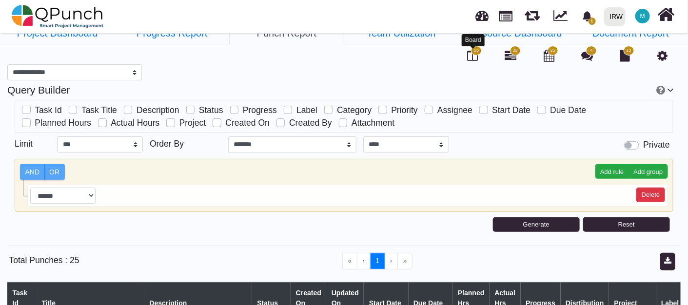
click at [474, 54] on icon at bounding box center [472, 56] width 11 height 12
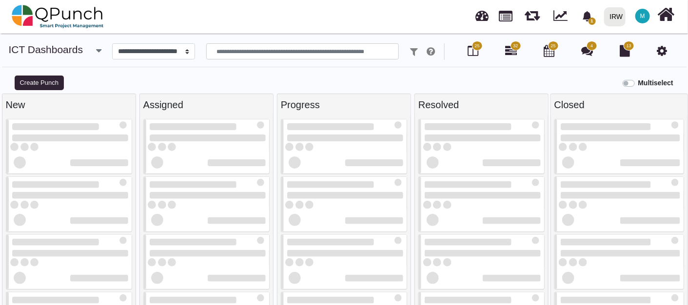
select select
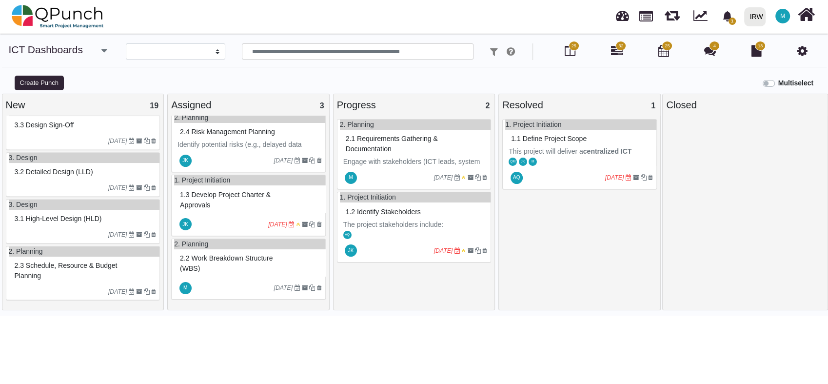
scroll to position [7, 0]
